Goal: Task Accomplishment & Management: Use online tool/utility

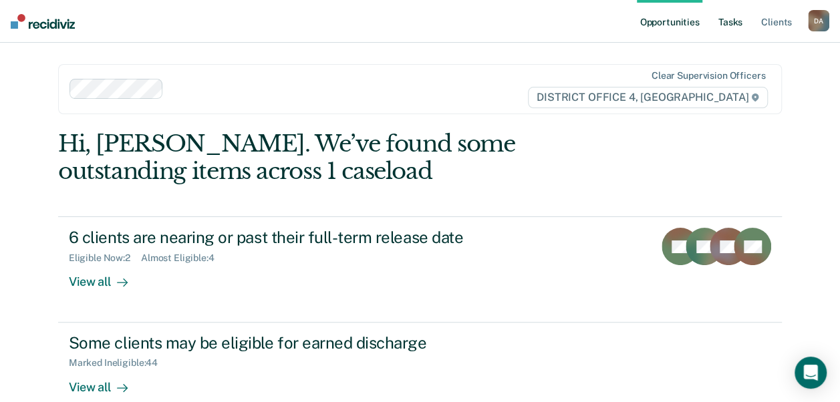
click at [729, 16] on link "Tasks" at bounding box center [730, 21] width 29 height 43
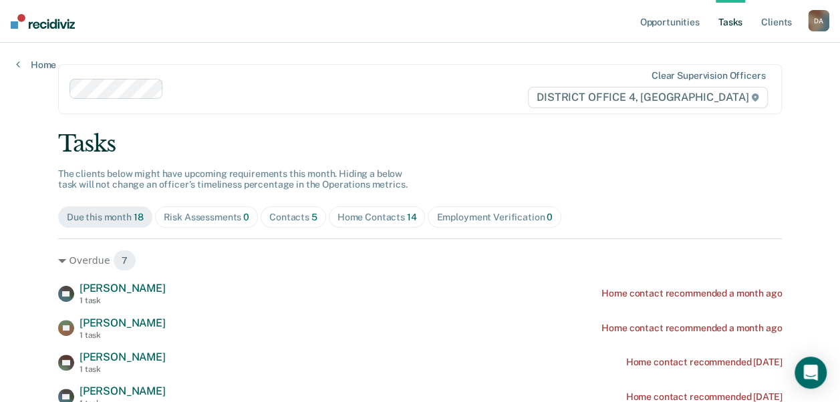
click at [744, 146] on div "Tasks" at bounding box center [420, 143] width 724 height 27
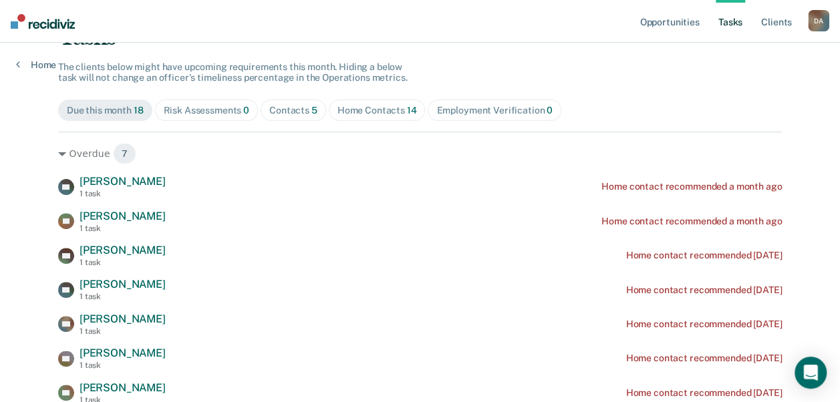
scroll to position [134, 0]
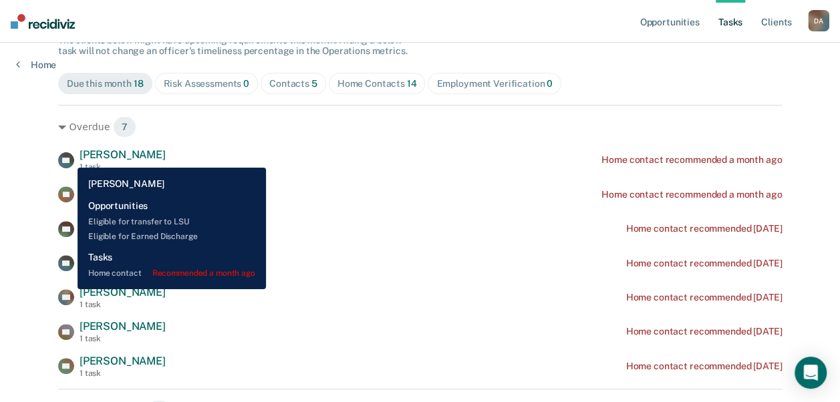
click at [68, 158] on icon at bounding box center [70, 157] width 20 height 23
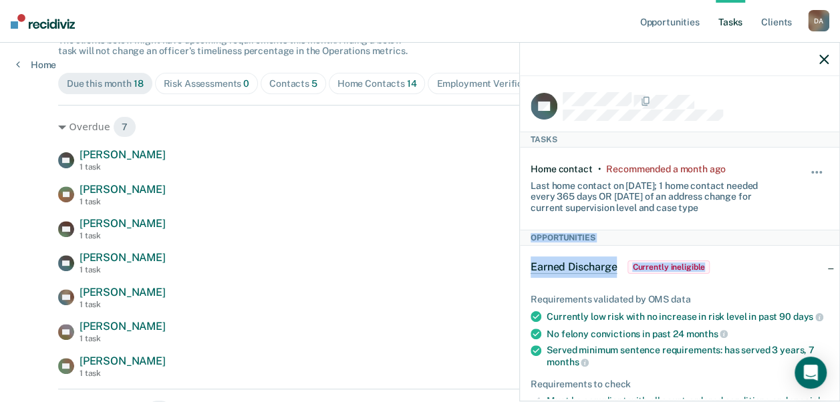
drag, startPoint x: 805, startPoint y: 164, endPoint x: 680, endPoint y: 275, distance: 167.2
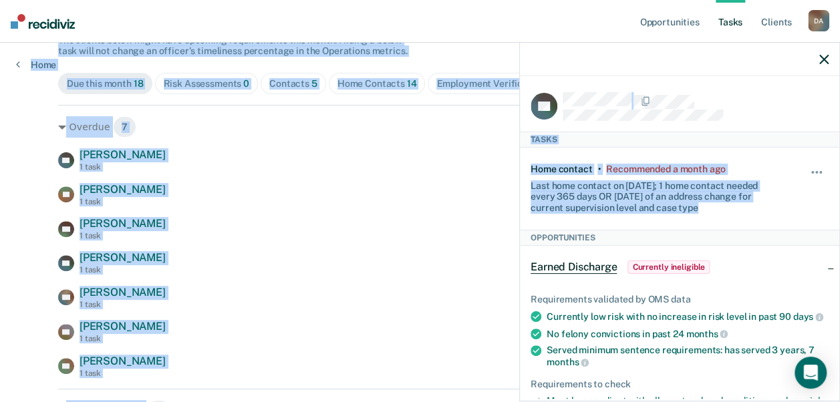
drag, startPoint x: 800, startPoint y: 162, endPoint x: 838, endPoint y: 28, distance: 139.0
click at [838, 28] on body "Looks like you’re using Internet Explorer 11. For faster loading and a better e…" at bounding box center [420, 67] width 840 height 402
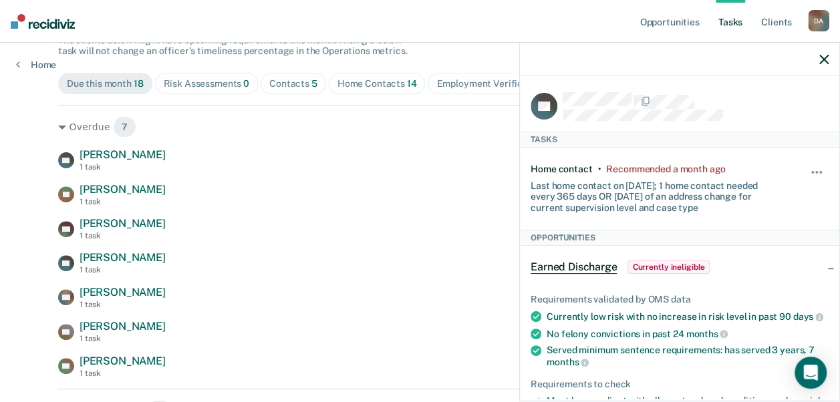
click at [694, 354] on div "Served minimum sentence requirements: has served 3 years, 7 months" at bounding box center [688, 356] width 282 height 23
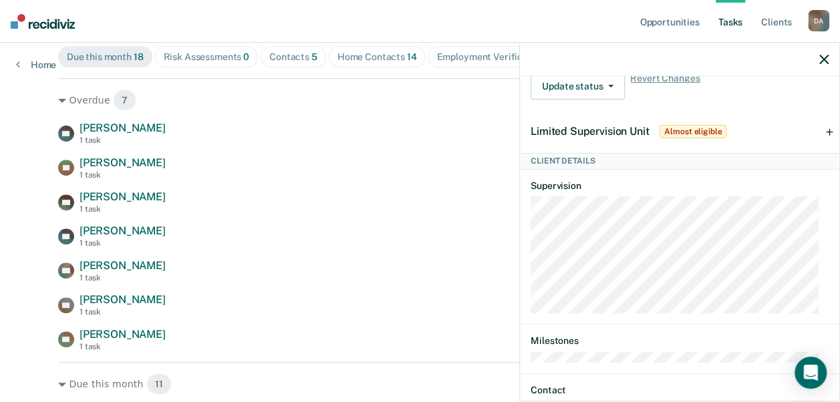
scroll to position [659, 0]
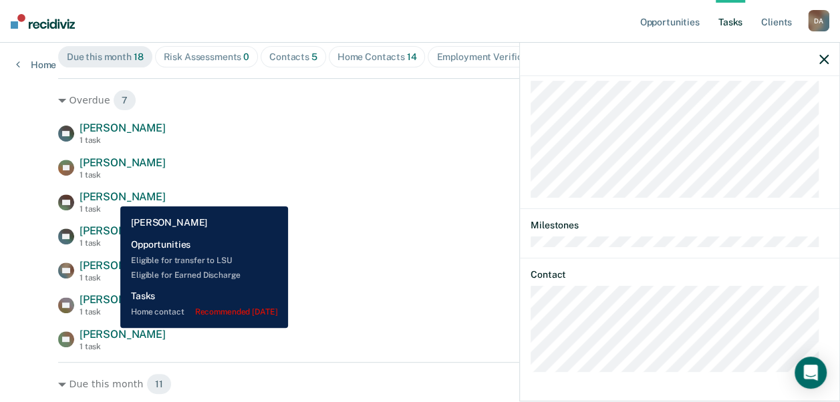
click at [110, 197] on span "[PERSON_NAME]" at bounding box center [123, 197] width 86 height 13
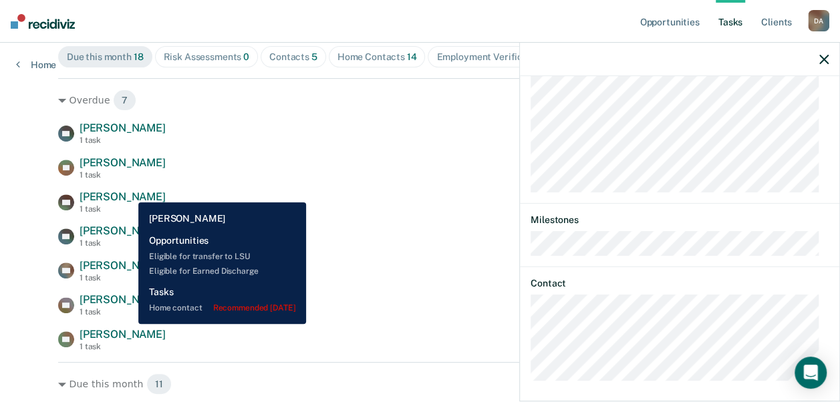
click at [128, 193] on span "[PERSON_NAME]" at bounding box center [123, 197] width 86 height 13
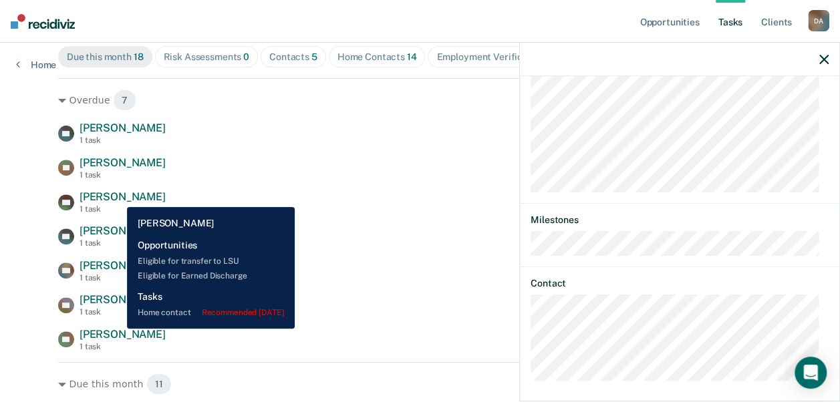
click at [117, 197] on span "[PERSON_NAME]" at bounding box center [123, 197] width 86 height 13
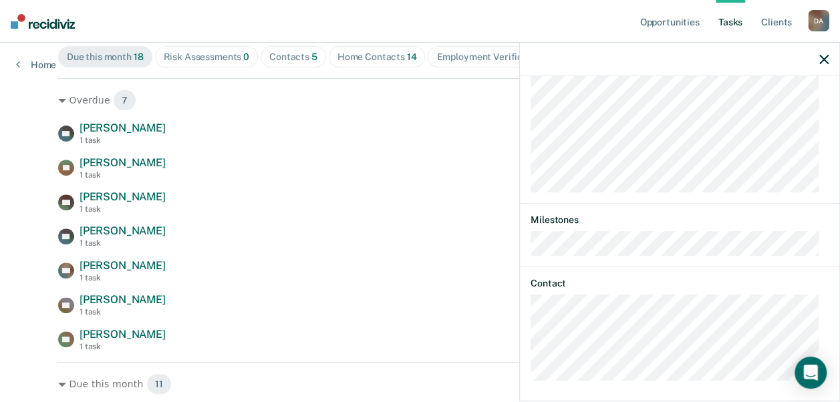
drag, startPoint x: 117, startPoint y: 197, endPoint x: 99, endPoint y: 201, distance: 18.4
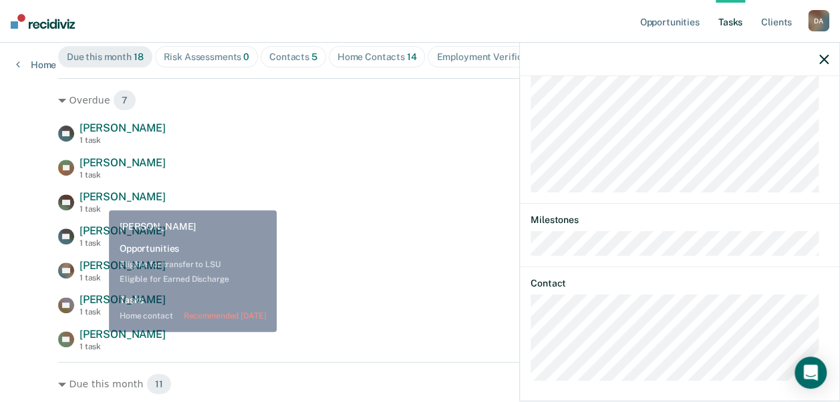
click at [99, 201] on span "[PERSON_NAME]" at bounding box center [123, 197] width 86 height 13
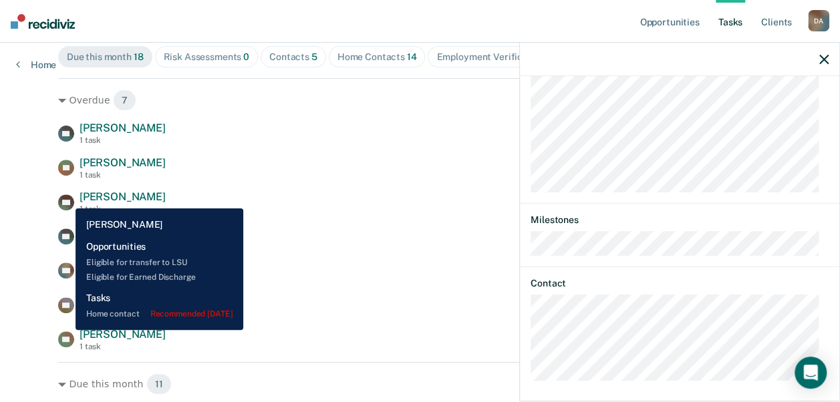
click at [66, 199] on icon at bounding box center [61, 198] width 29 height 26
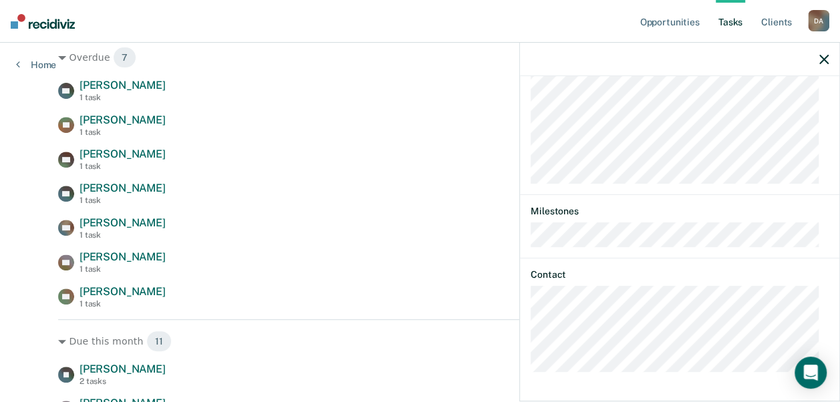
scroll to position [206, 0]
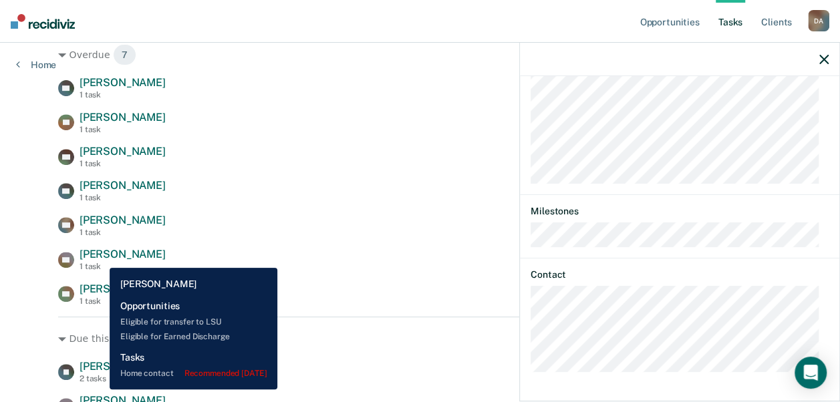
click at [100, 258] on span "[PERSON_NAME]" at bounding box center [123, 254] width 86 height 13
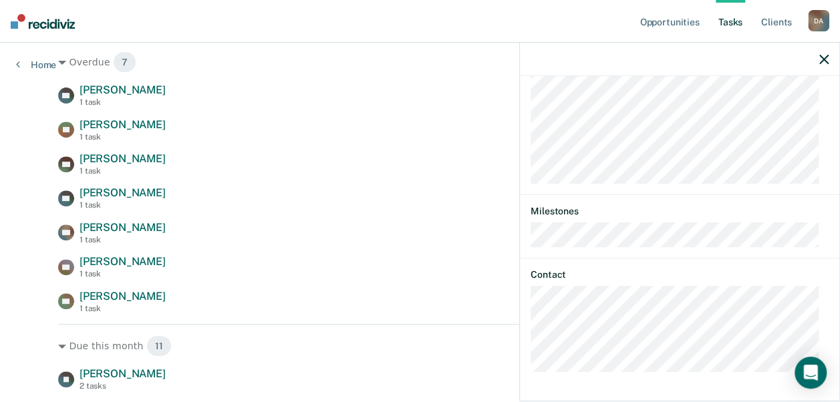
scroll to position [194, 0]
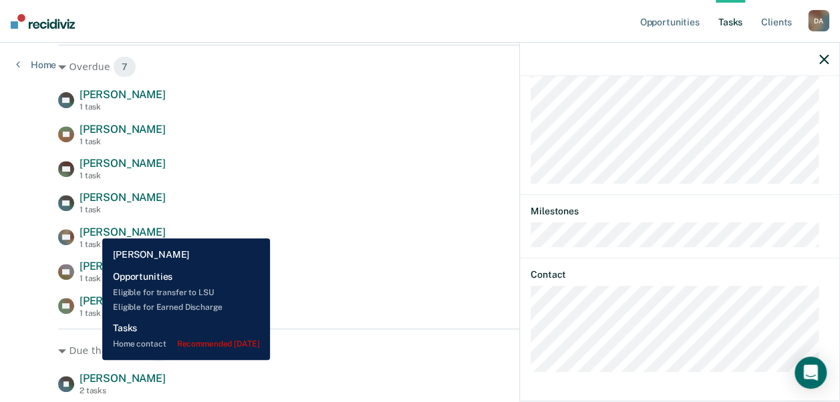
click at [92, 229] on span "[PERSON_NAME]" at bounding box center [123, 232] width 86 height 13
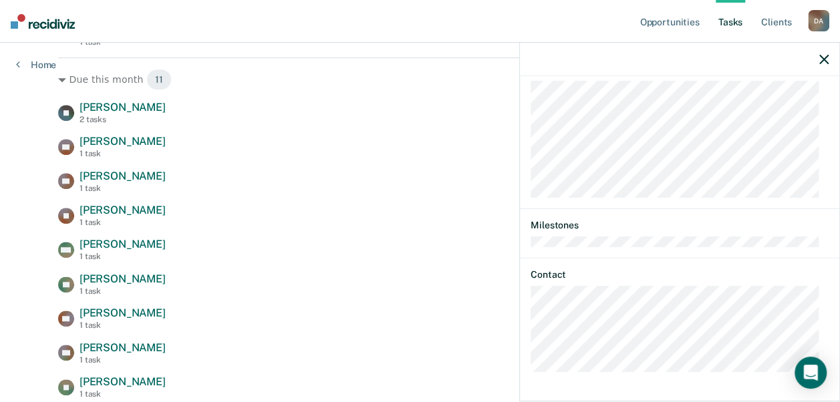
scroll to position [584, 0]
